Goal: Information Seeking & Learning: Learn about a topic

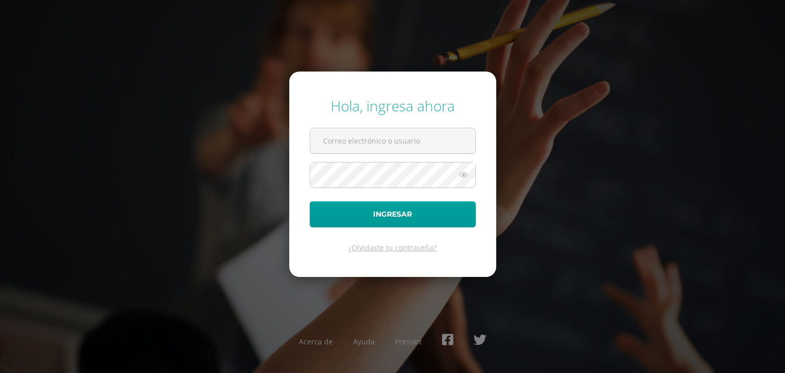
type input "[EMAIL_ADDRESS][DOMAIN_NAME]"
click at [310, 201] on button "Ingresar" at bounding box center [393, 214] width 166 height 26
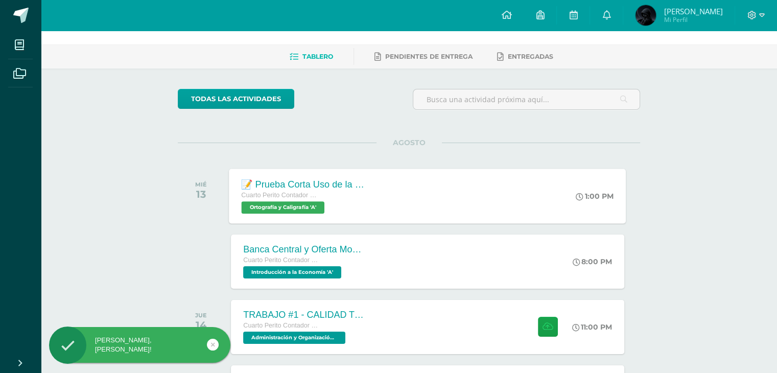
scroll to position [51, 0]
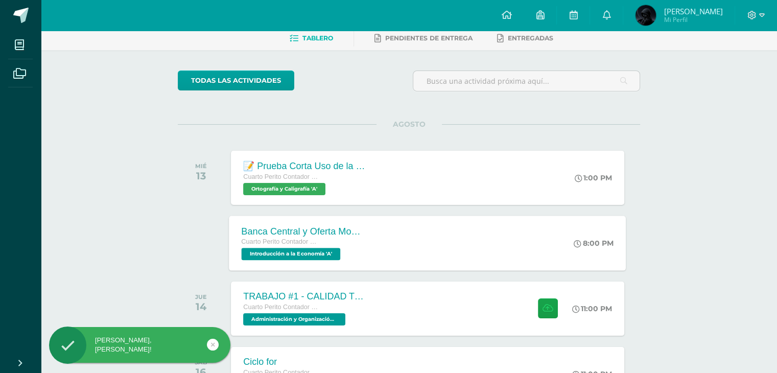
click at [398, 221] on div "Banca Central y Oferta Monetaria. Cuarto Perito Contador con Orientación en Com…" at bounding box center [427, 243] width 397 height 55
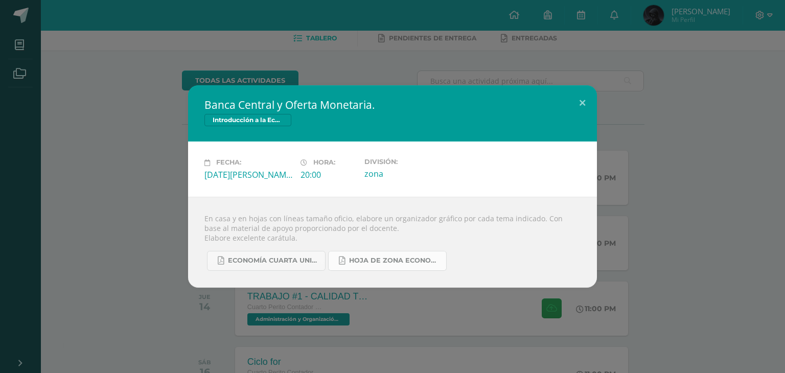
click at [410, 263] on span "Hoja de Zona Economía.pdf" at bounding box center [395, 260] width 92 height 8
drag, startPoint x: 771, startPoint y: 10, endPoint x: 764, endPoint y: 16, distance: 9.8
click at [771, 10] on div "Banca Central y Oferta Monetaria. Introducción a la Economía Fecha: [DATE][PERS…" at bounding box center [392, 186] width 785 height 373
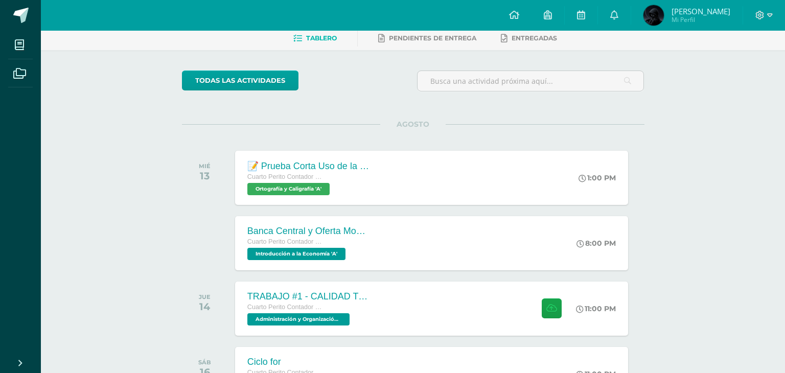
click at [764, 16] on div "Banca Central y Oferta Monetaria. Introducción a la Economía Fecha: [DATE][PERS…" at bounding box center [392, 186] width 785 height 373
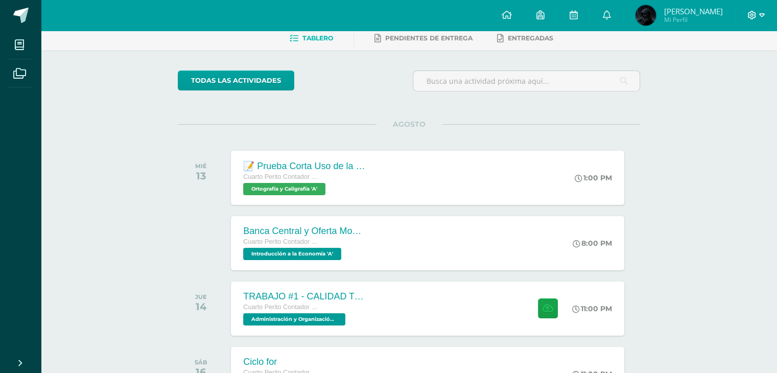
click at [761, 16] on icon at bounding box center [762, 15] width 6 height 4
click at [705, 76] on link "Cerrar sesión" at bounding box center [724, 69] width 81 height 15
